Goal: Information Seeking & Learning: Learn about a topic

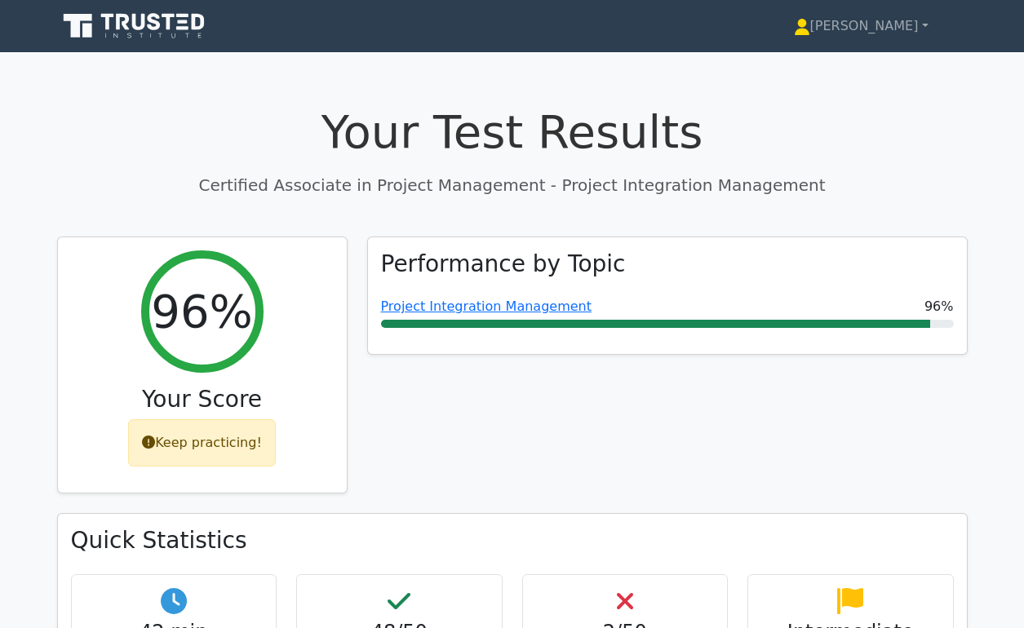
click at [142, 37] on icon at bounding box center [142, 35] width 4 height 5
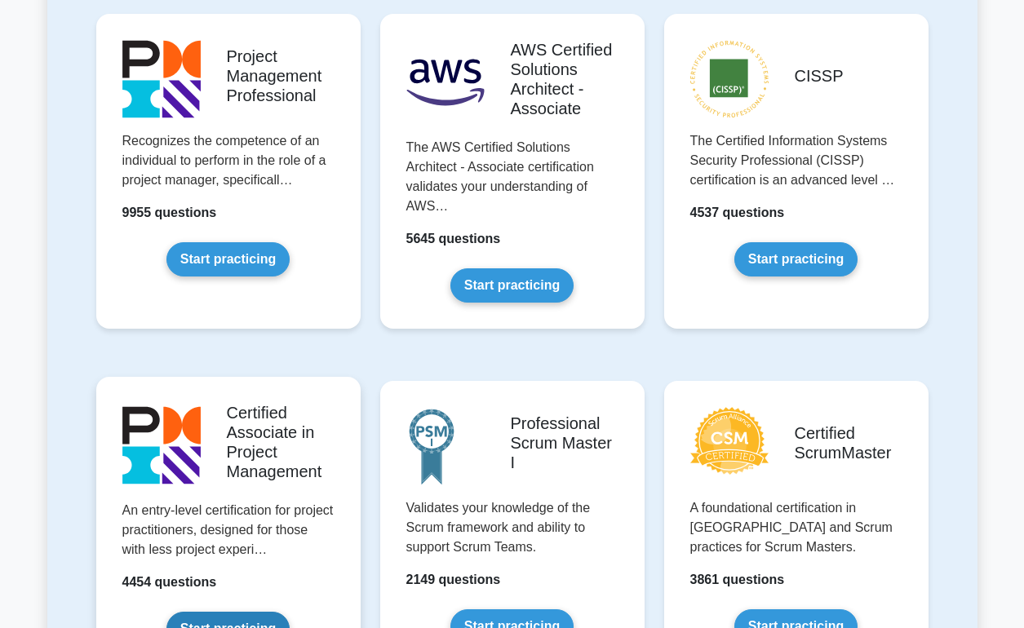
scroll to position [397, 0]
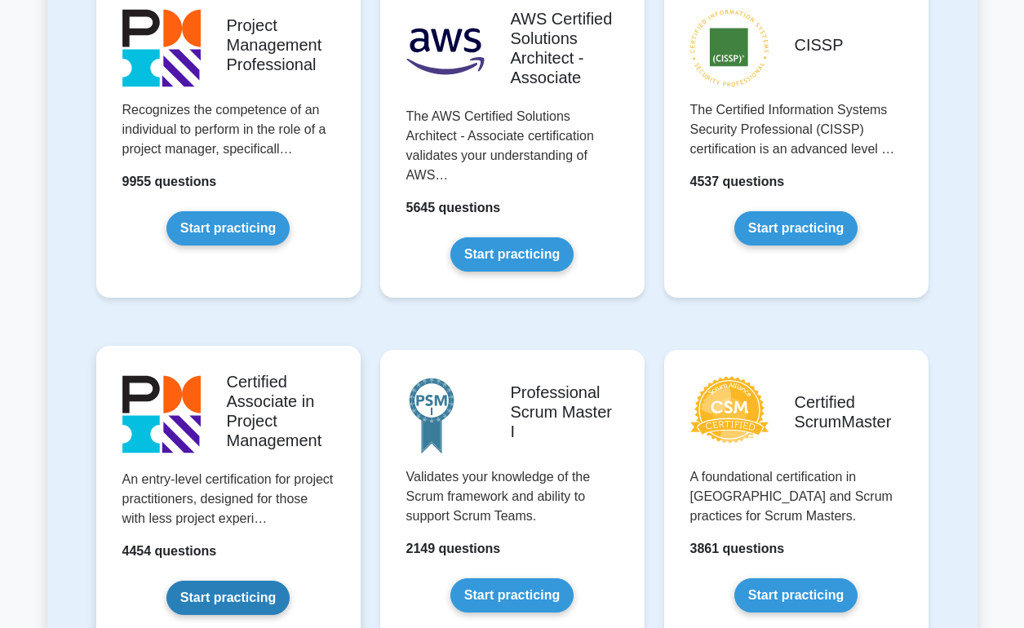
click at [233, 602] on link "Start practicing" at bounding box center [227, 598] width 123 height 34
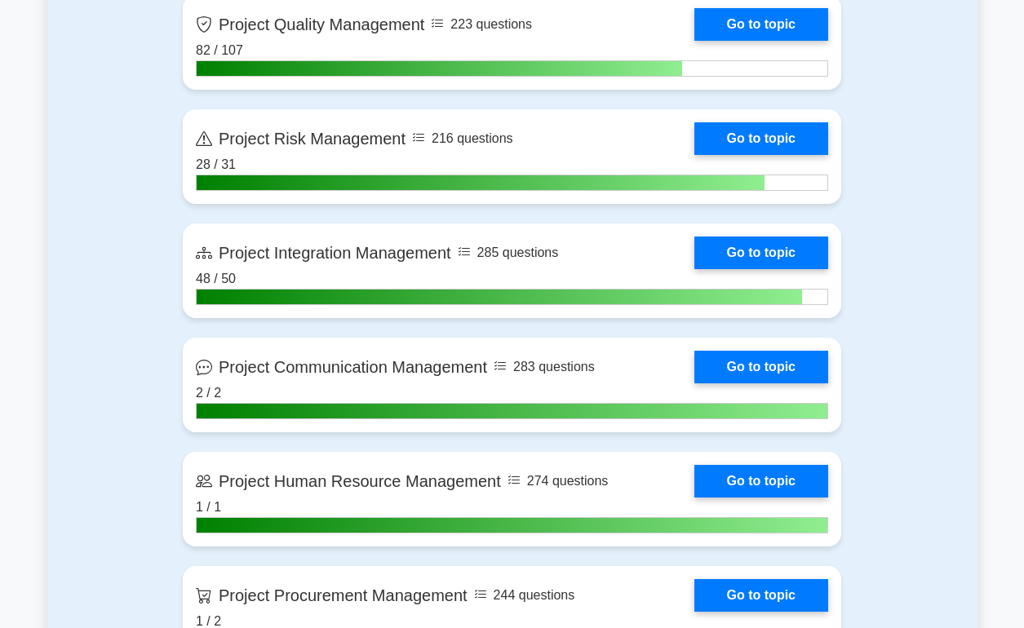
scroll to position [1244, 0]
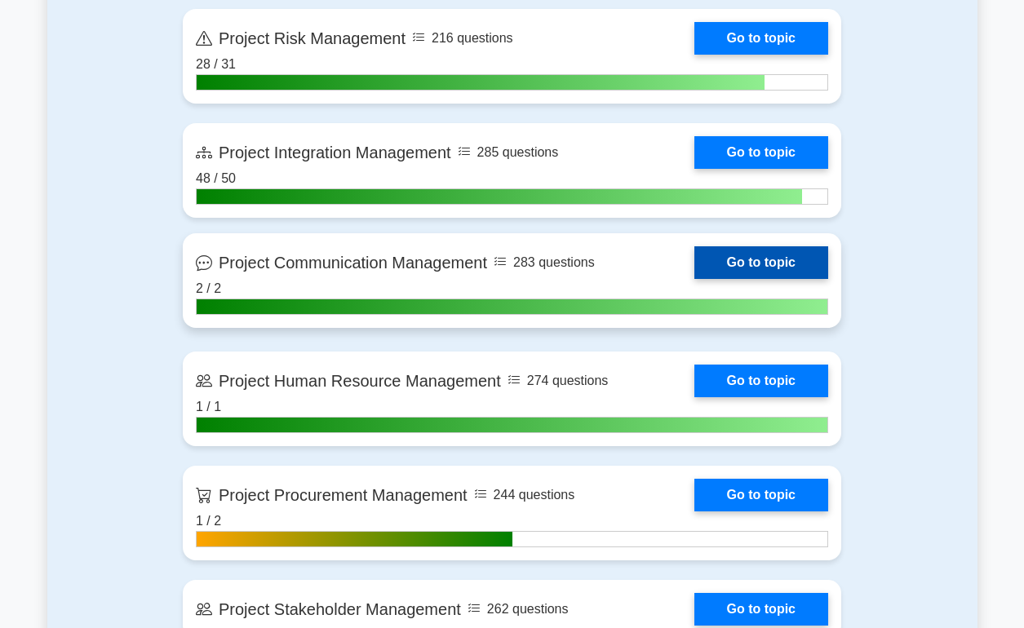
click at [695, 252] on link "Go to topic" at bounding box center [762, 262] width 134 height 33
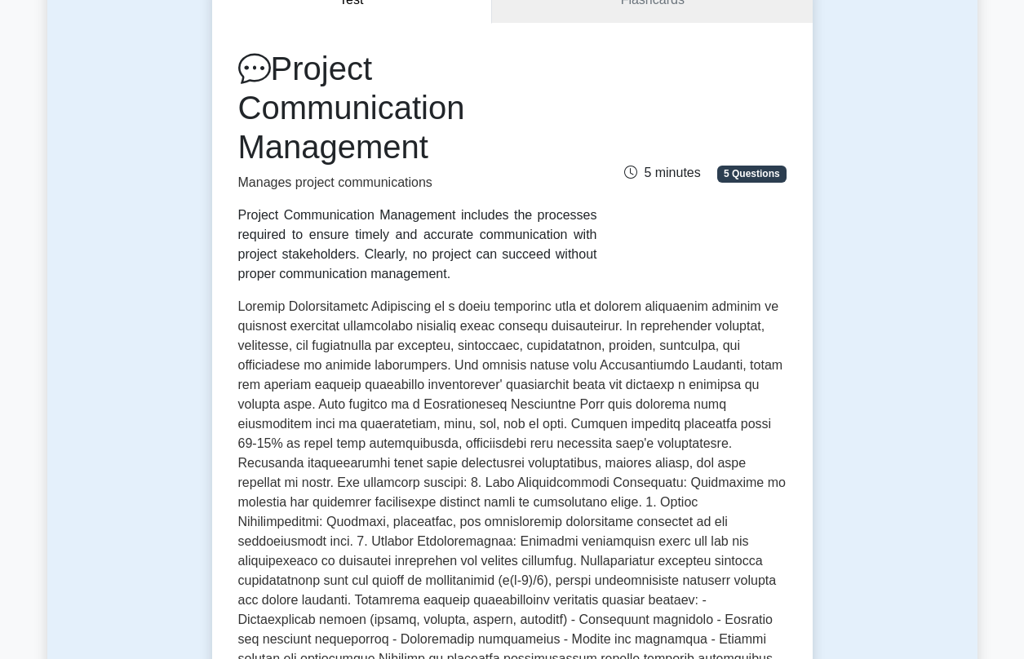
scroll to position [207, 0]
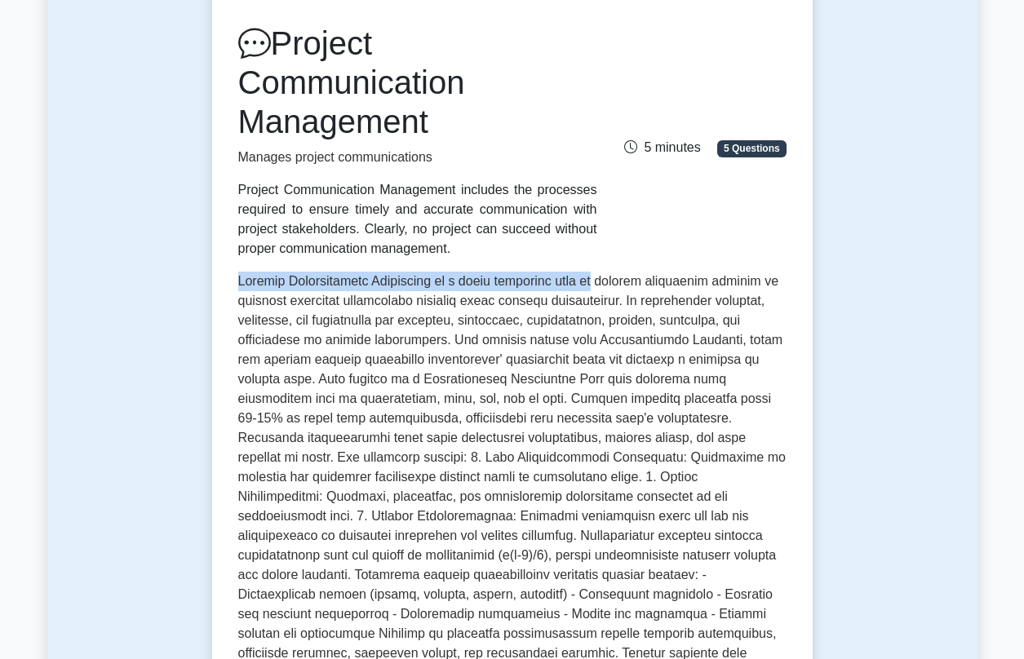
drag, startPoint x: 237, startPoint y: 282, endPoint x: 610, endPoint y: 286, distance: 373.0
click at [610, 286] on p at bounding box center [512, 500] width 548 height 457
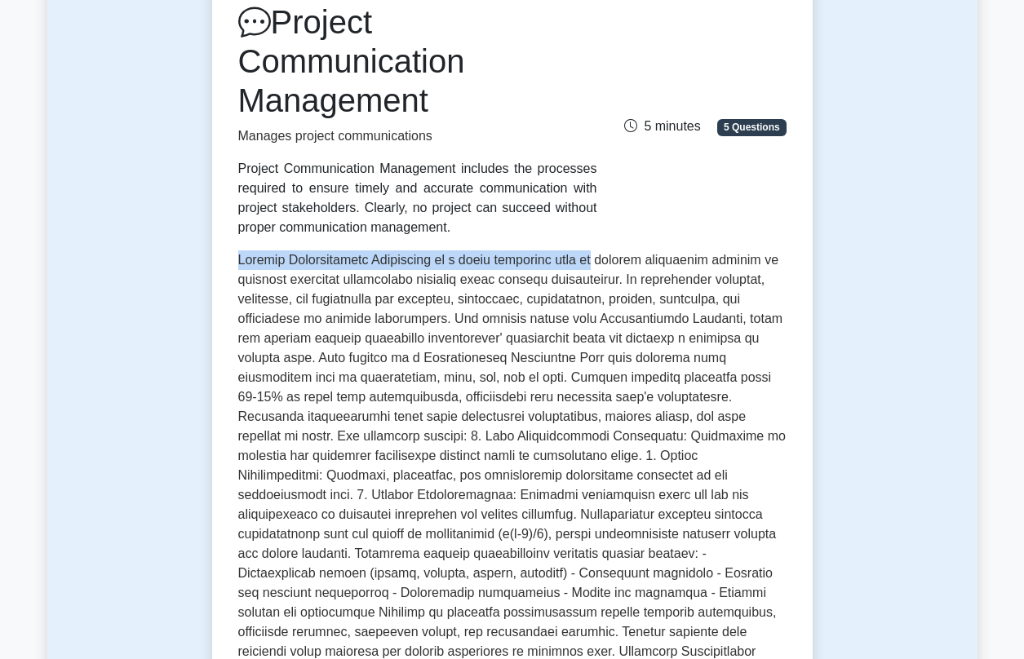
scroll to position [338, 0]
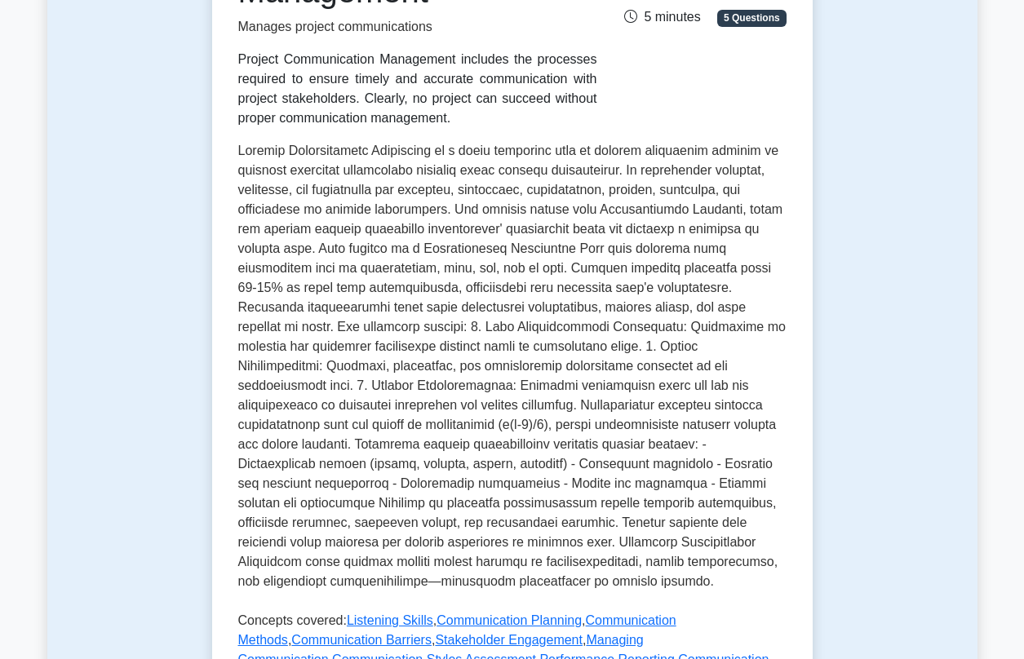
click at [635, 149] on p at bounding box center [512, 369] width 548 height 457
